Goal: Use online tool/utility: Utilize a website feature to perform a specific function

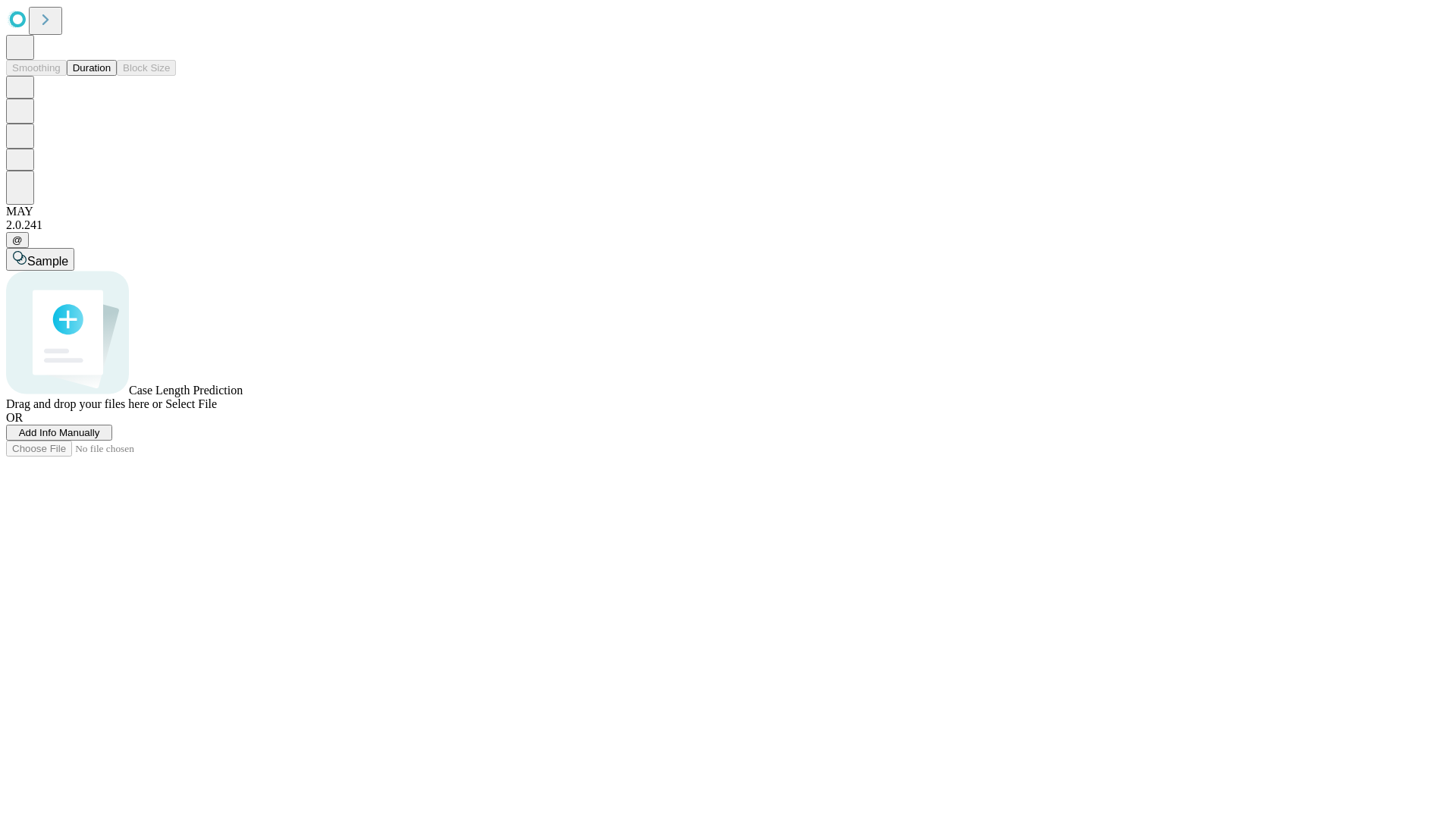
click at [111, 76] on button "Duration" at bounding box center [91, 67] width 50 height 16
click at [217, 410] on span "Select File" at bounding box center [191, 404] width 52 height 13
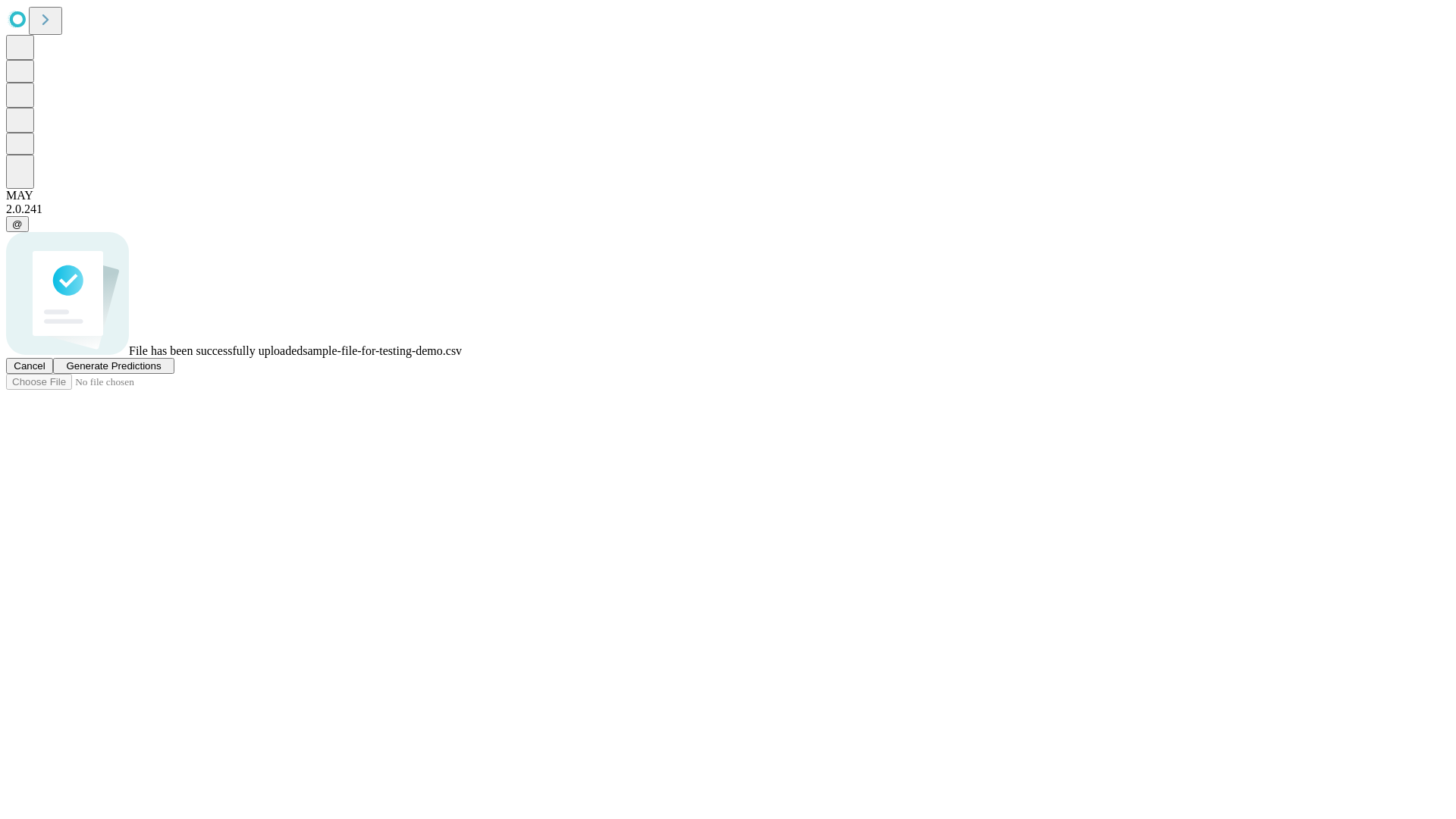
click at [160, 372] on span "Generate Predictions" at bounding box center [113, 366] width 95 height 12
